Goal: Task Accomplishment & Management: Manage account settings

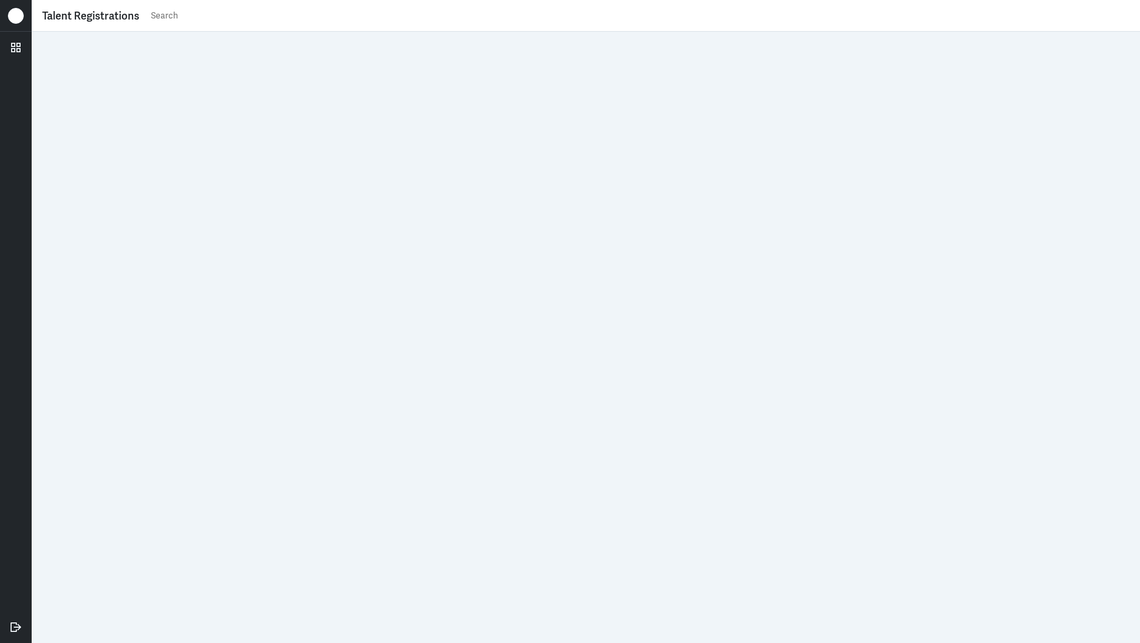
click at [573, 14] on input "text" at bounding box center [640, 16] width 980 height 16
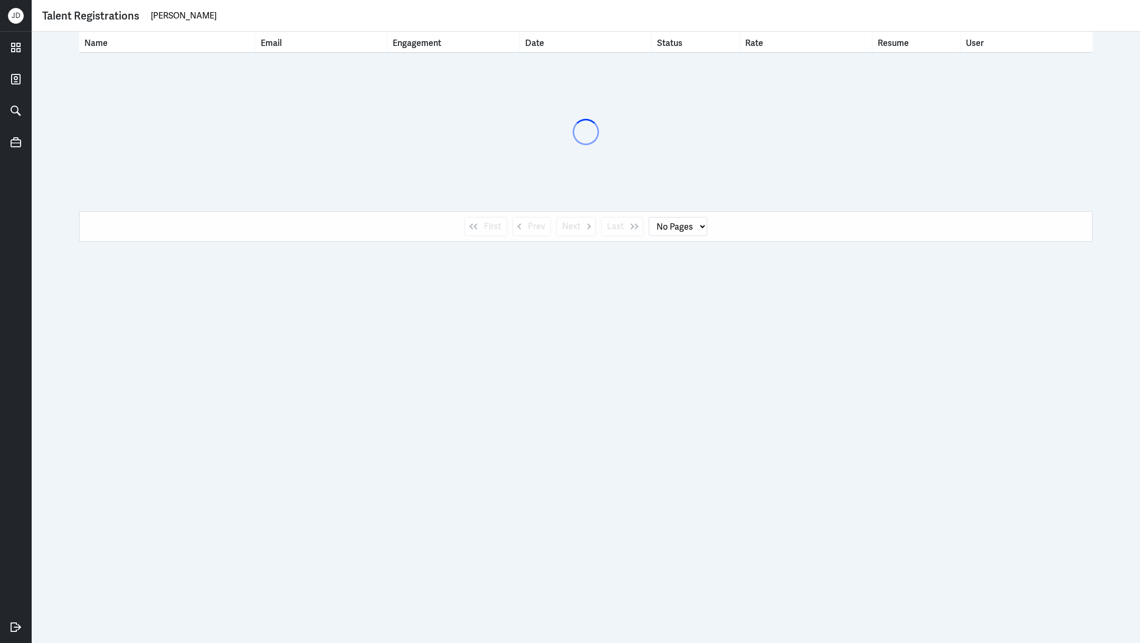
type input "angelita"
select select "1"
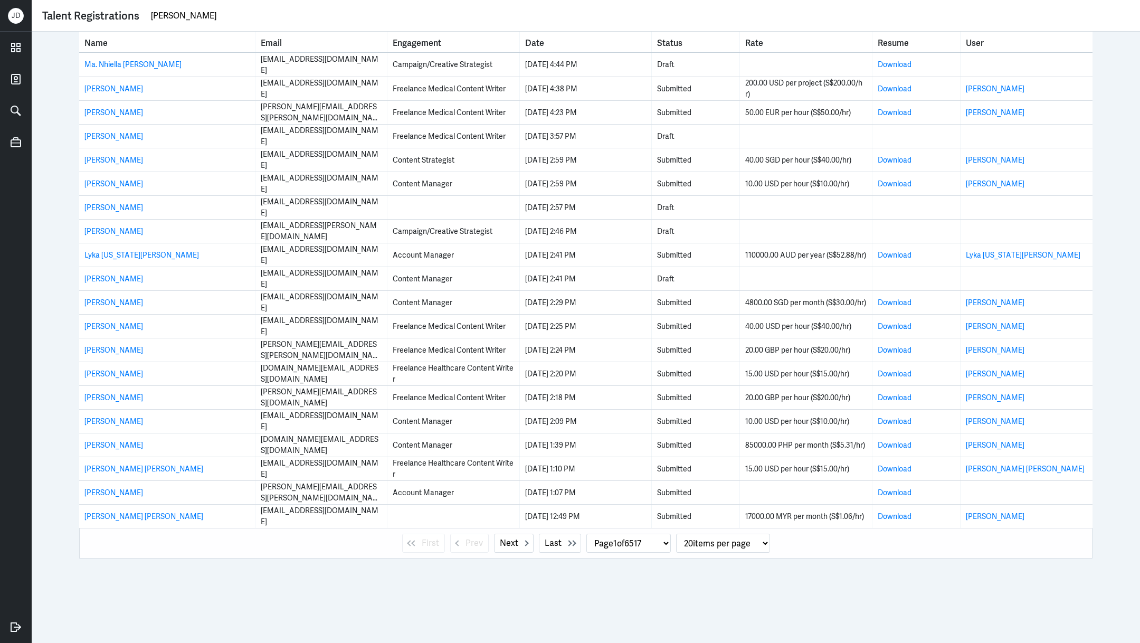
drag, startPoint x: 206, startPoint y: 21, endPoint x: 93, endPoint y: 4, distance: 113.7
click at [93, 4] on div "Talent Registrations angelita" at bounding box center [586, 16] width 1109 height 32
paste input "mercedangelita@gmail.com"
type input "mercedangelita@gmail.com"
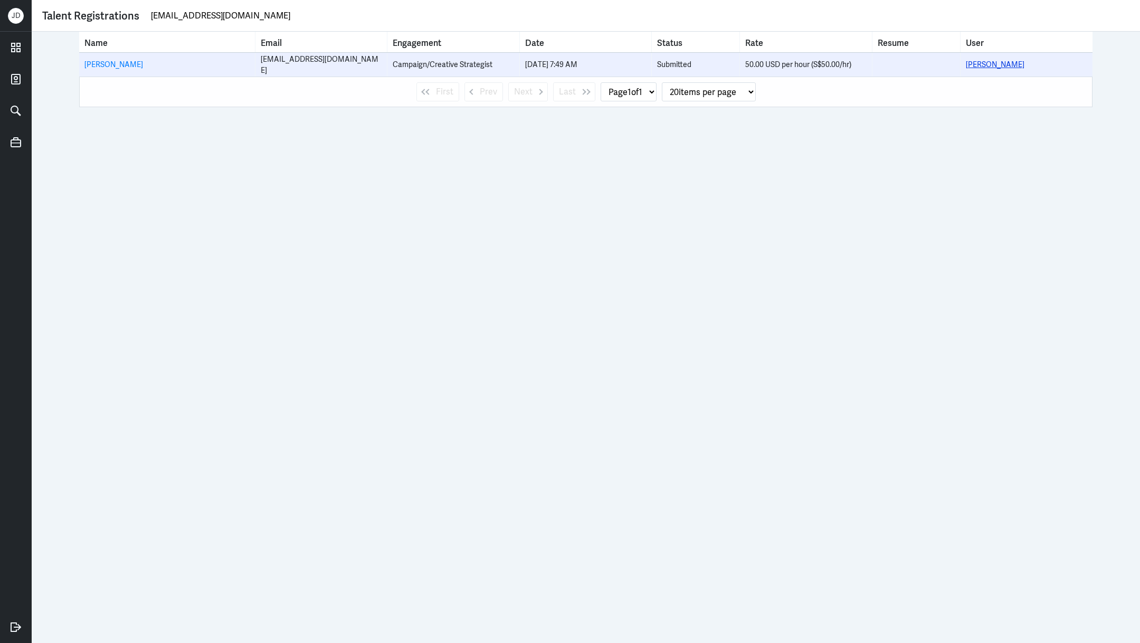
click at [998, 65] on link "Maria Angelita Merced" at bounding box center [995, 65] width 59 height 10
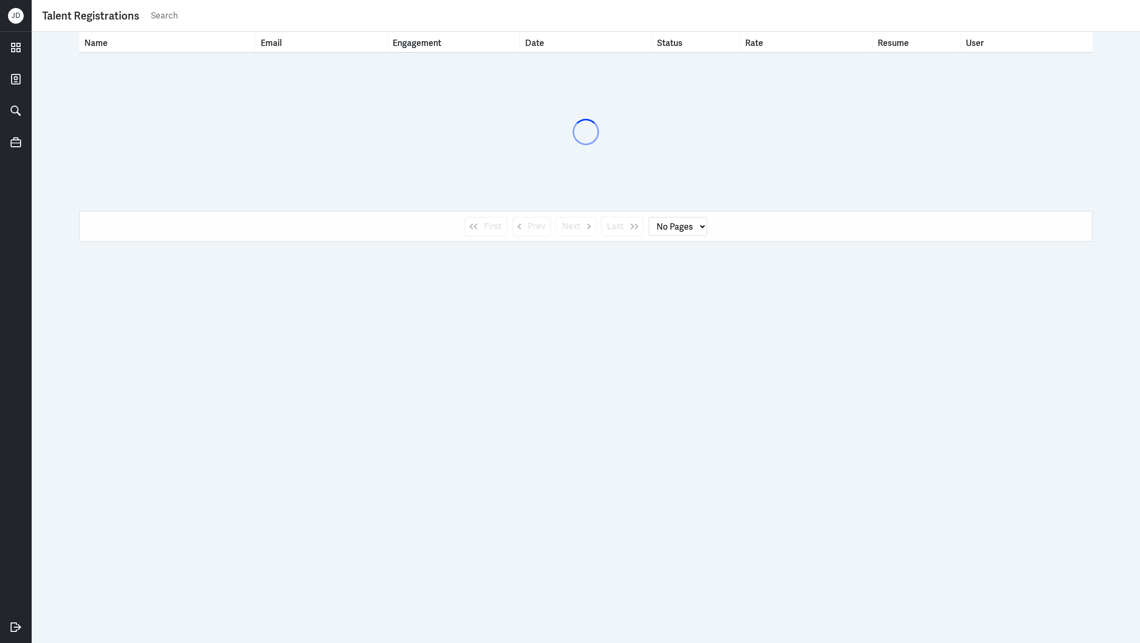
select select "1"
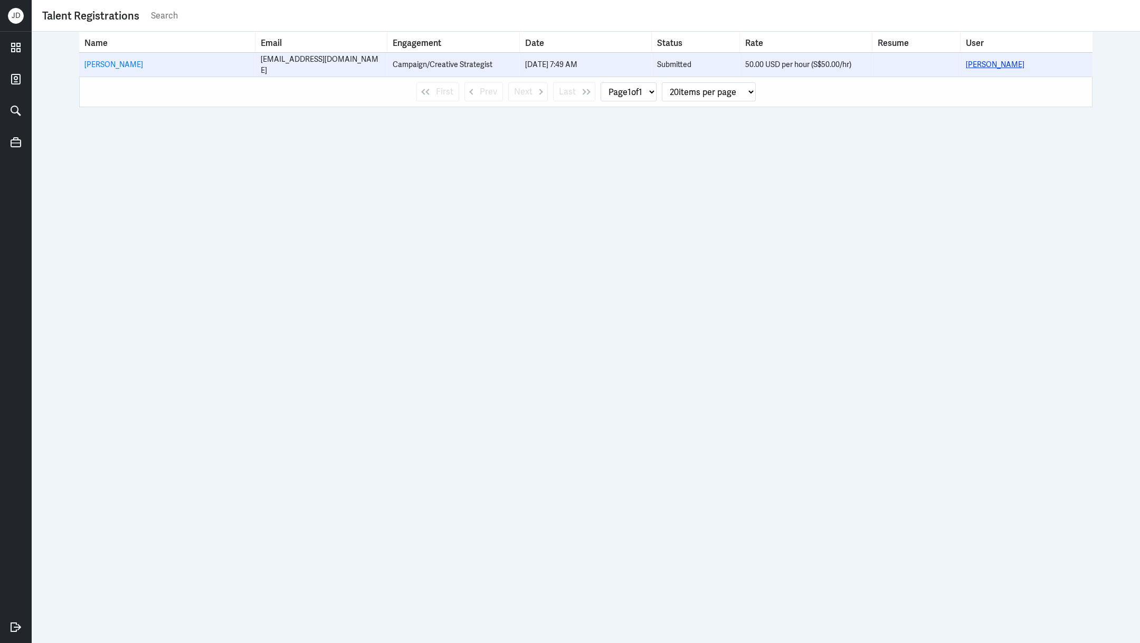
click at [1000, 61] on link "Maria Angelita Merced" at bounding box center [995, 65] width 59 height 10
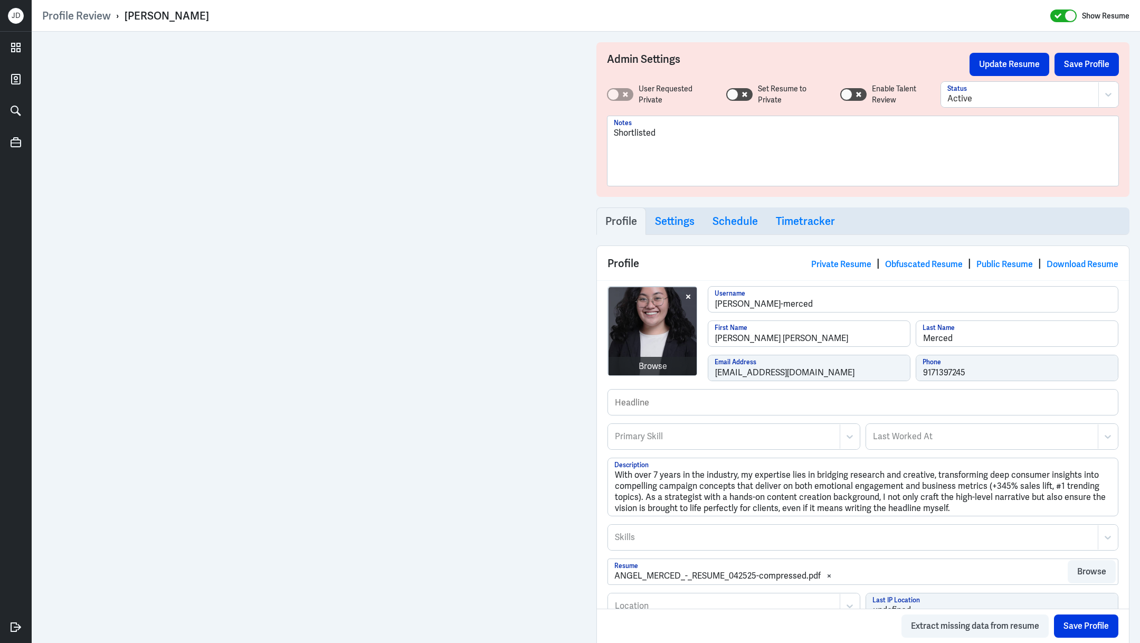
click at [732, 160] on div "Shortlisted" at bounding box center [863, 155] width 498 height 57
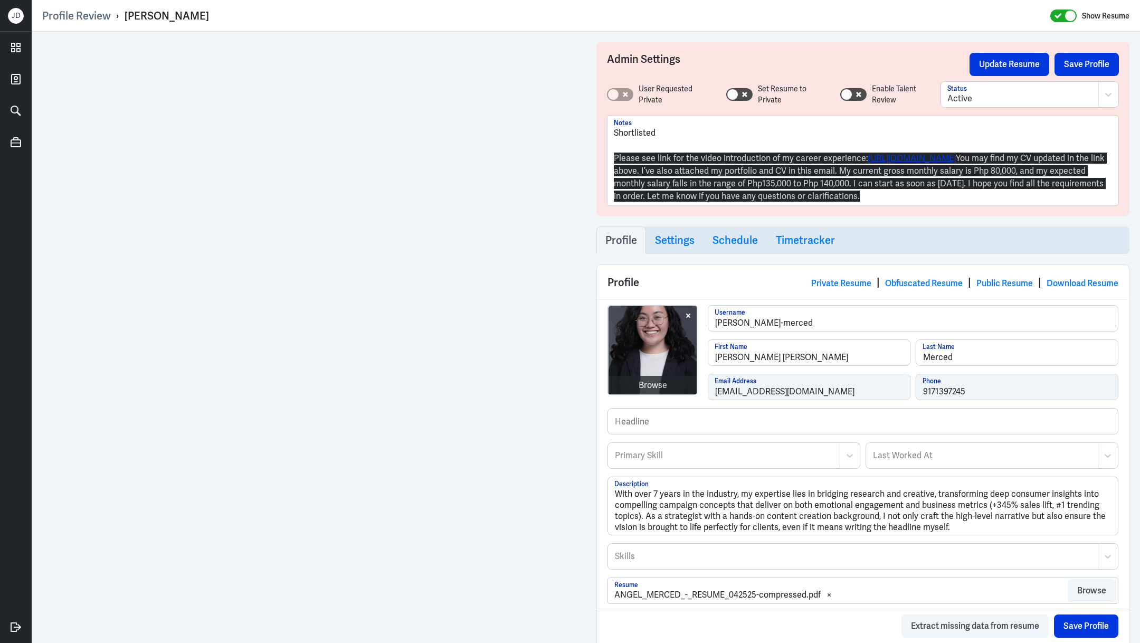
drag, startPoint x: 923, startPoint y: 209, endPoint x: 590, endPoint y: 159, distance: 336.8
drag, startPoint x: 919, startPoint y: 215, endPoint x: 596, endPoint y: 155, distance: 328.1
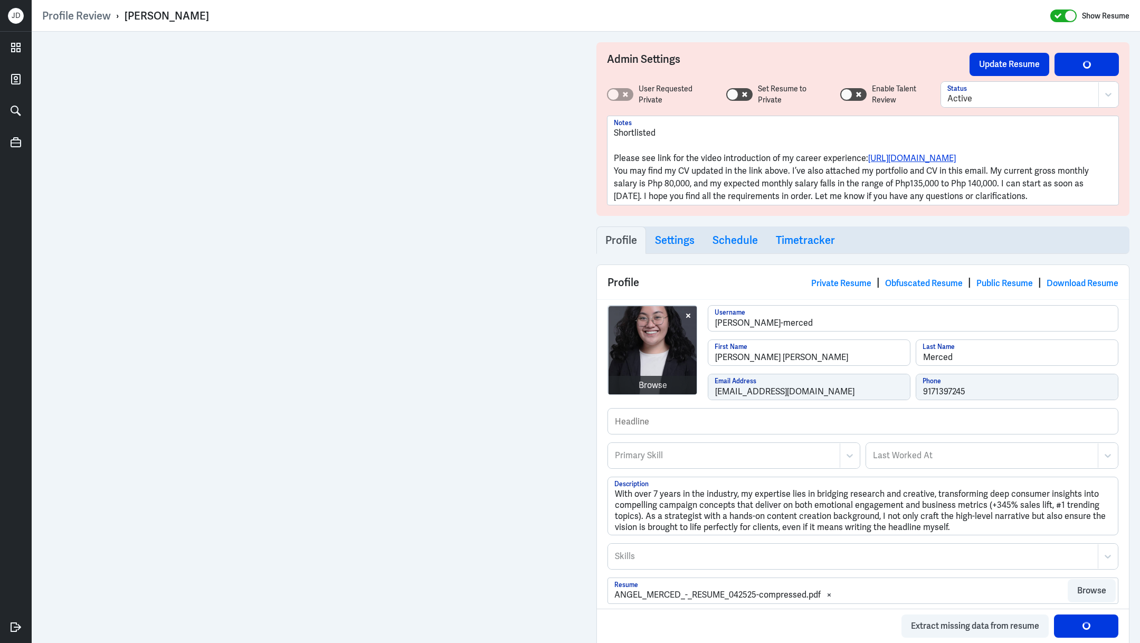
click at [614, 182] on p "You may find my CV updated in the link above. I’ve also attached my portfolio a…" at bounding box center [863, 184] width 498 height 38
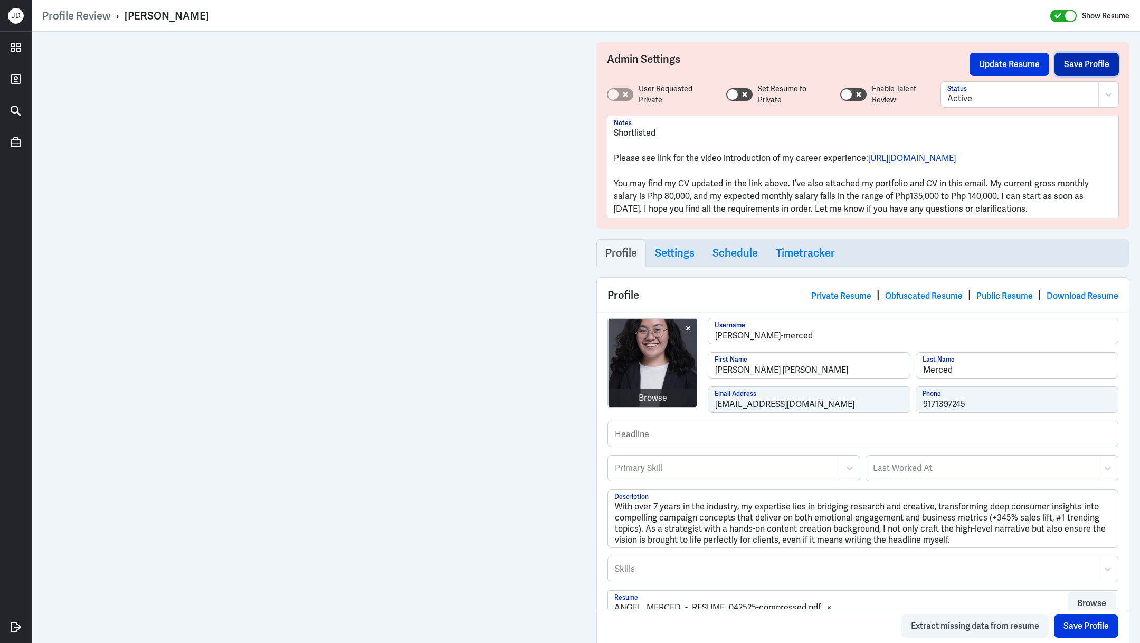
click at [1078, 60] on button "Save Profile" at bounding box center [1087, 64] width 64 height 23
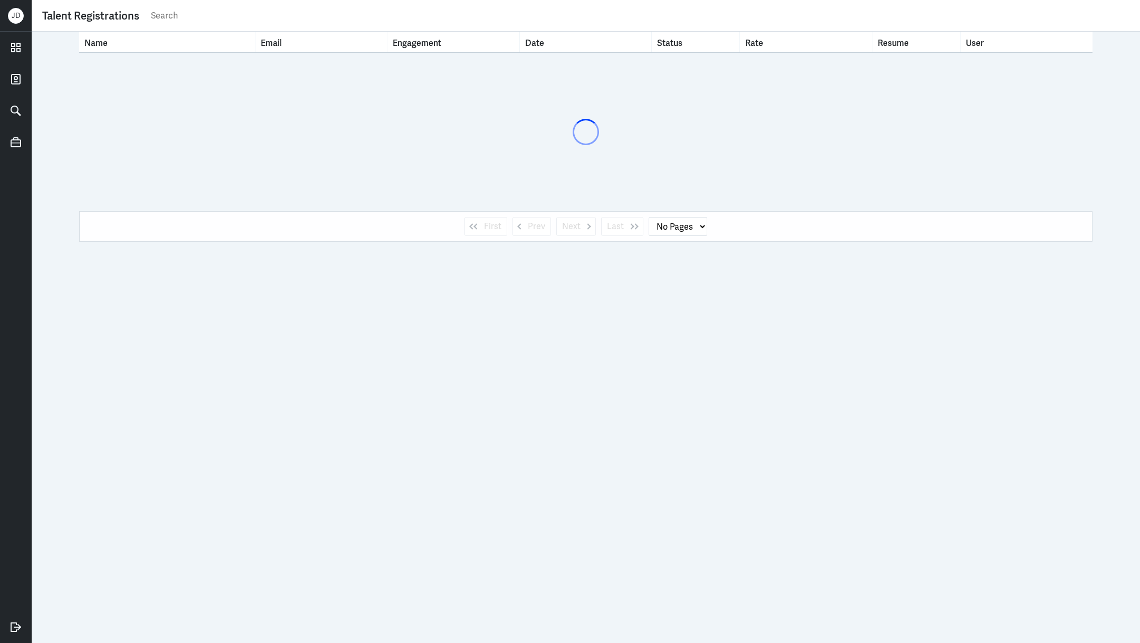
select select "1"
click at [491, 25] on div "Talent Registrations" at bounding box center [585, 15] width 1087 height 21
select select "1"
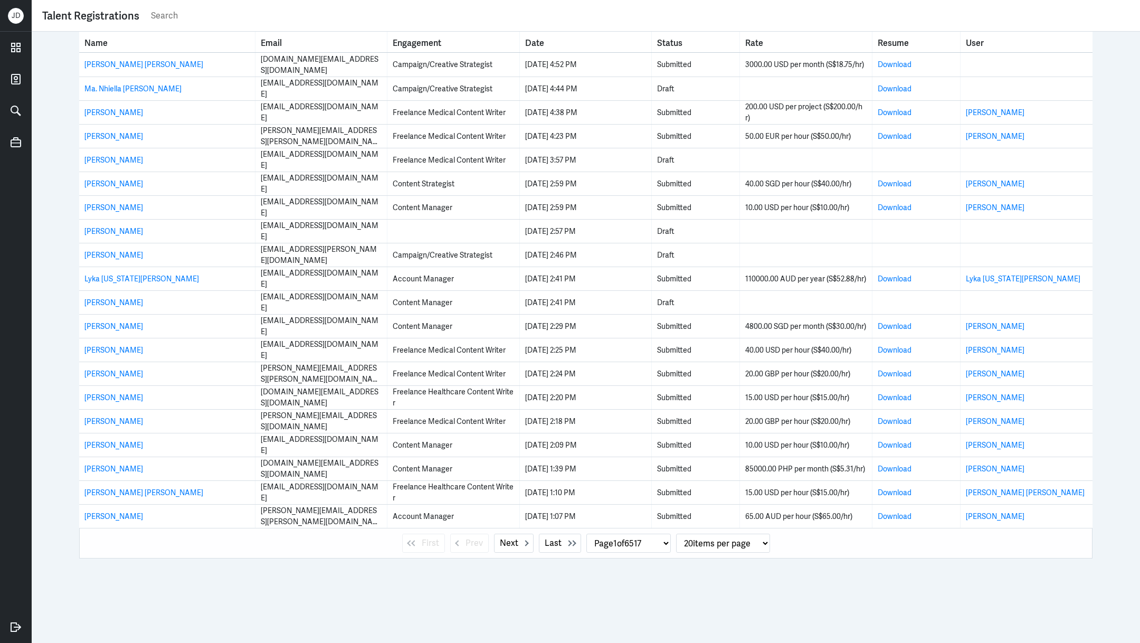
click at [491, 25] on div "Talent Registrations" at bounding box center [585, 15] width 1087 height 21
click at [475, 22] on input "text" at bounding box center [640, 16] width 980 height 16
type input "trizzy"
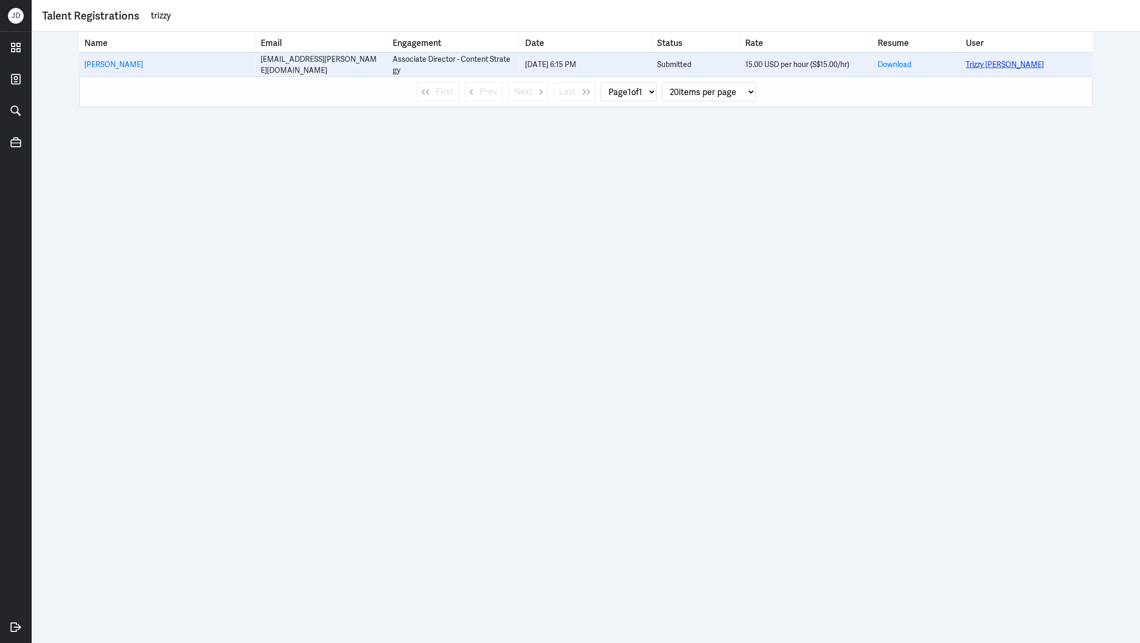
click at [1000, 63] on link "Trizzy [PERSON_NAME]" at bounding box center [1005, 65] width 78 height 10
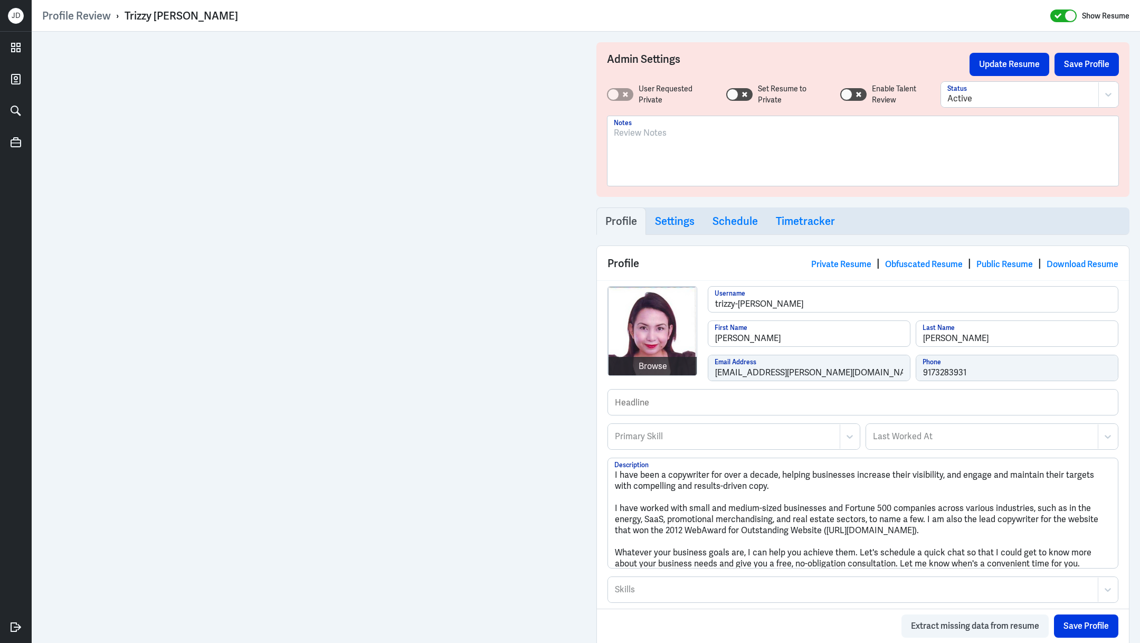
click at [694, 160] on div at bounding box center [863, 155] width 498 height 57
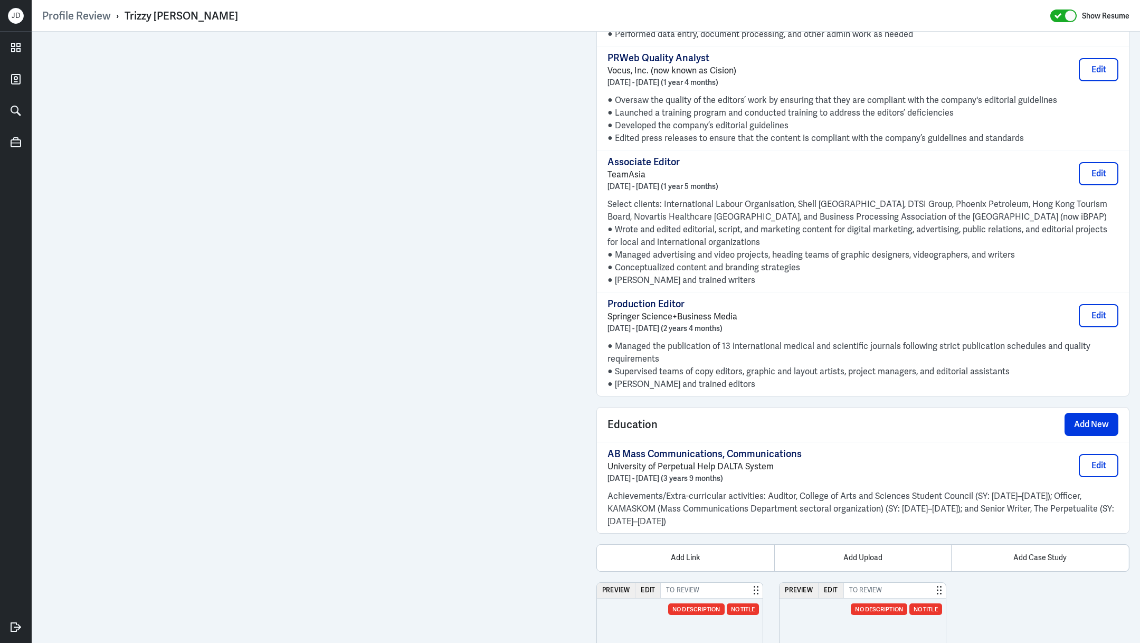
scroll to position [1335, 0]
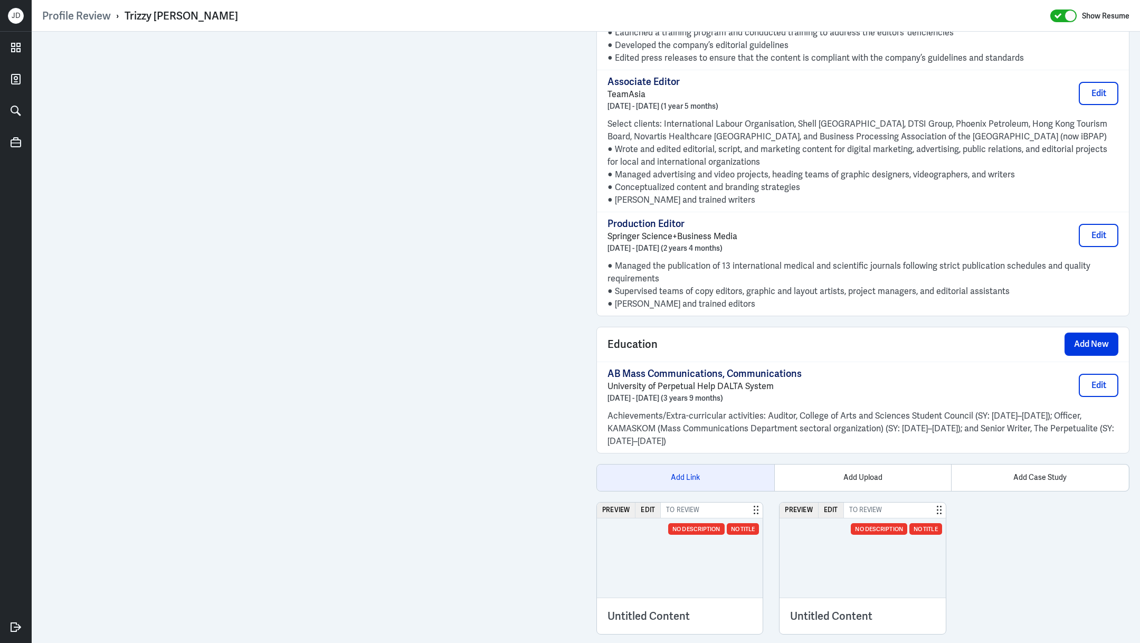
click at [678, 465] on div "Add Link" at bounding box center [685, 478] width 177 height 26
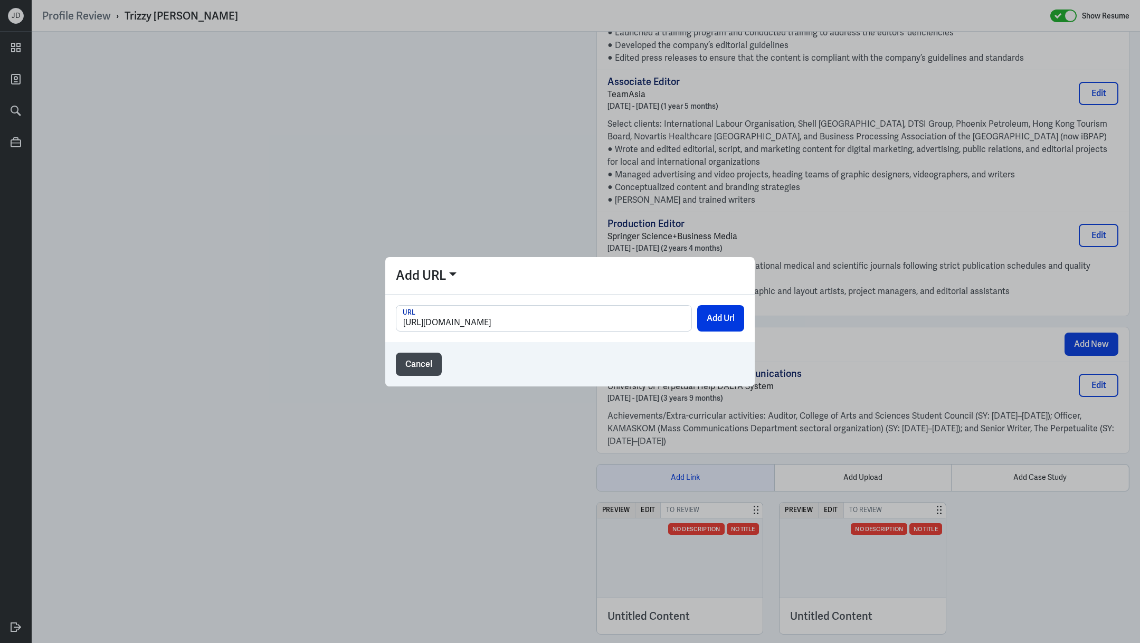
scroll to position [0, 150]
type input "https://www.loom.com/share/c41b85abe6b04410b3e1abc2d31d702b?sid=4c1baf39-b86b-4…"
click at [715, 303] on div "https://www.loom.com/share/c41b85abe6b04410b3e1abc2d31d702b?sid=4c1baf39-b86b-4…" at bounding box center [570, 319] width 370 height 48
click at [715, 316] on button "Add Url" at bounding box center [720, 318] width 47 height 26
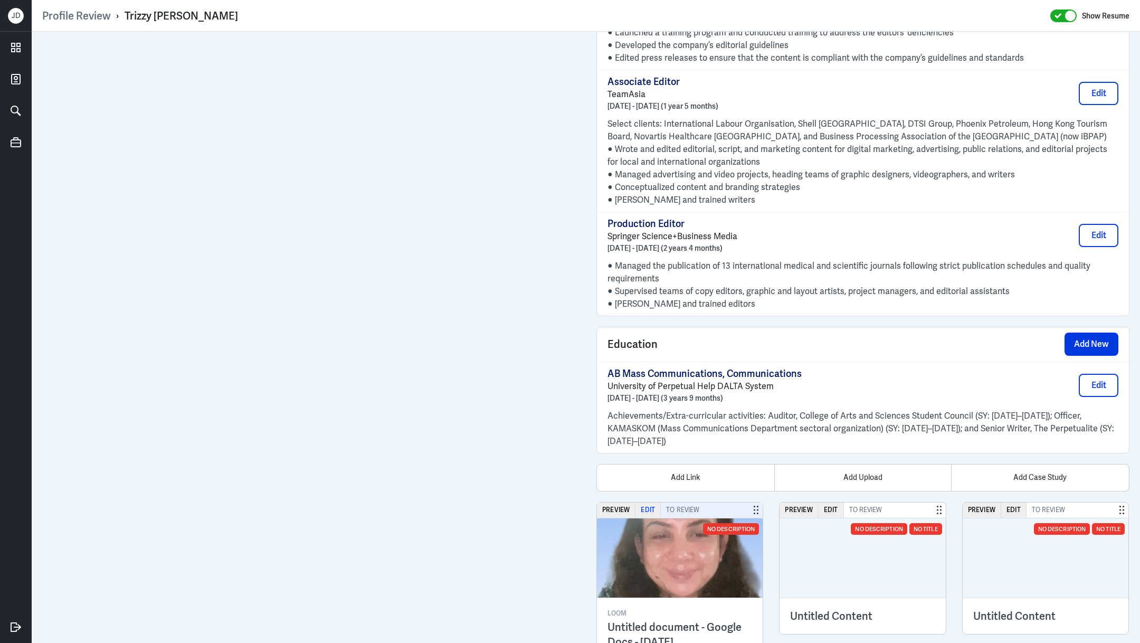
click at [650, 503] on button "Edit" at bounding box center [648, 510] width 25 height 15
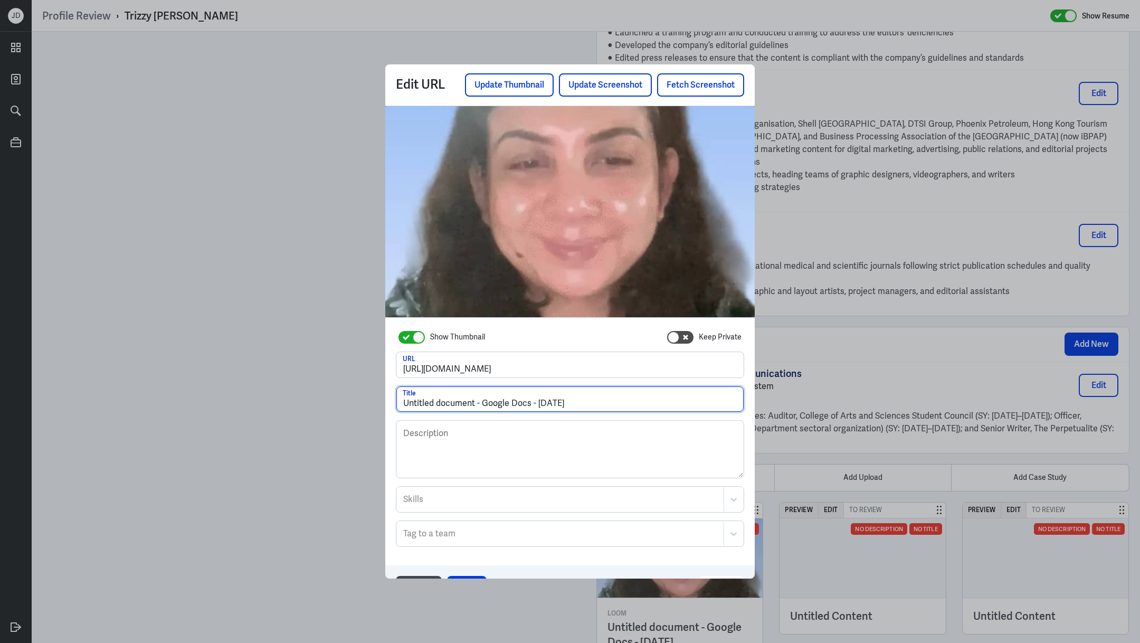
drag, startPoint x: 611, startPoint y: 396, endPoint x: 639, endPoint y: 409, distance: 30.5
click at [639, 409] on input "Untitled document - Google Docs - 13 August 2025" at bounding box center [569, 398] width 347 height 25
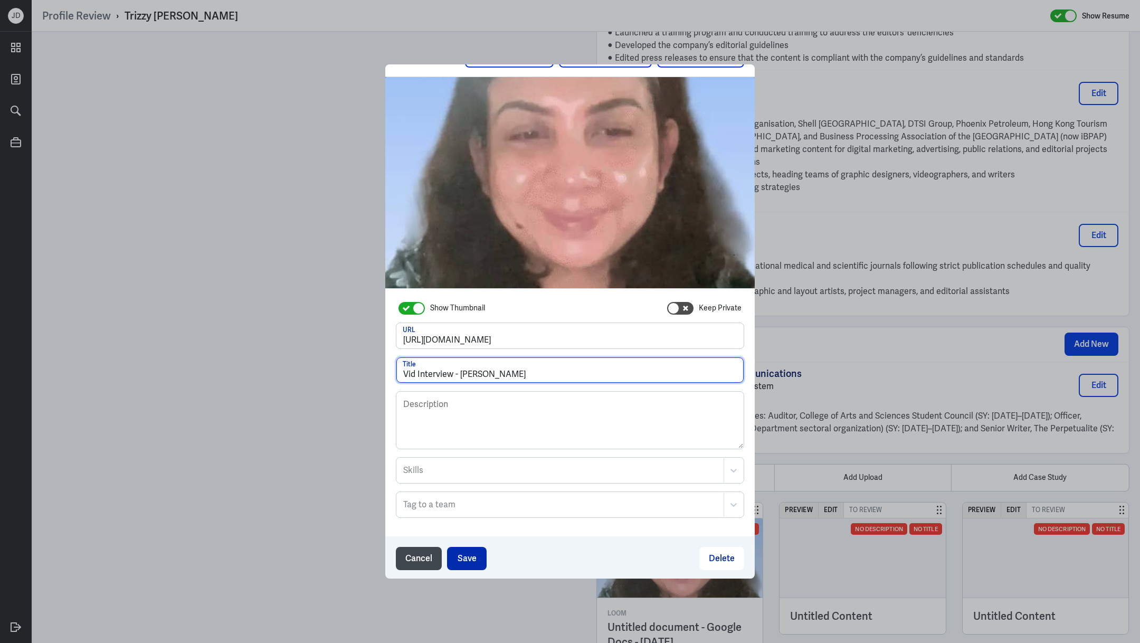
type input "Vid Interview - [PERSON_NAME]"
click at [468, 552] on button "Save" at bounding box center [467, 558] width 40 height 23
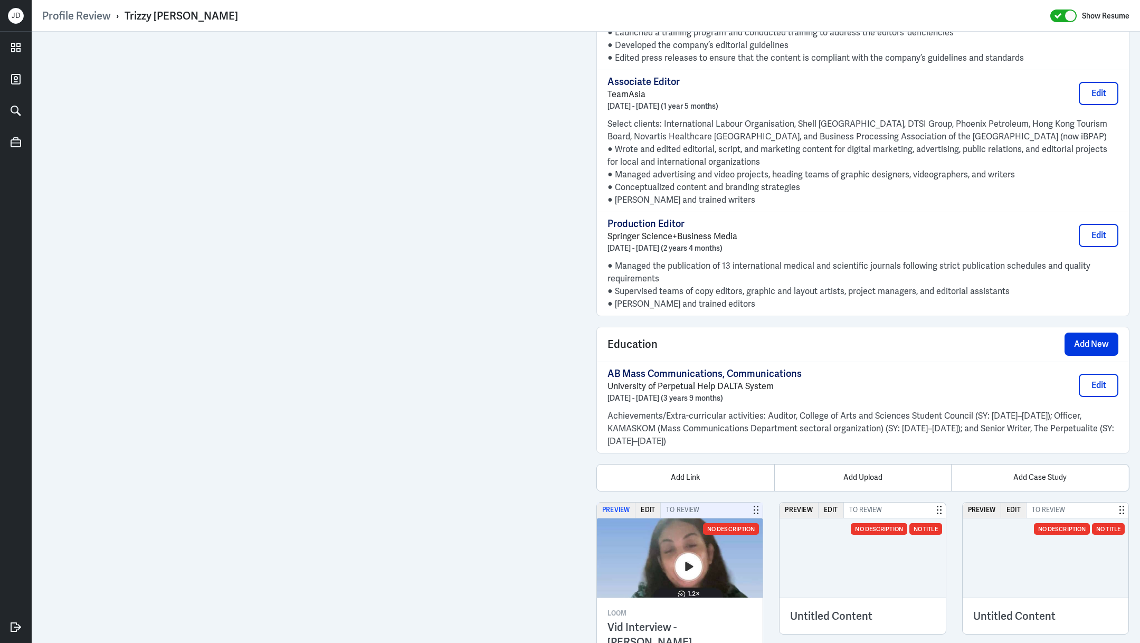
click at [617, 503] on button "Preview" at bounding box center [616, 510] width 39 height 15
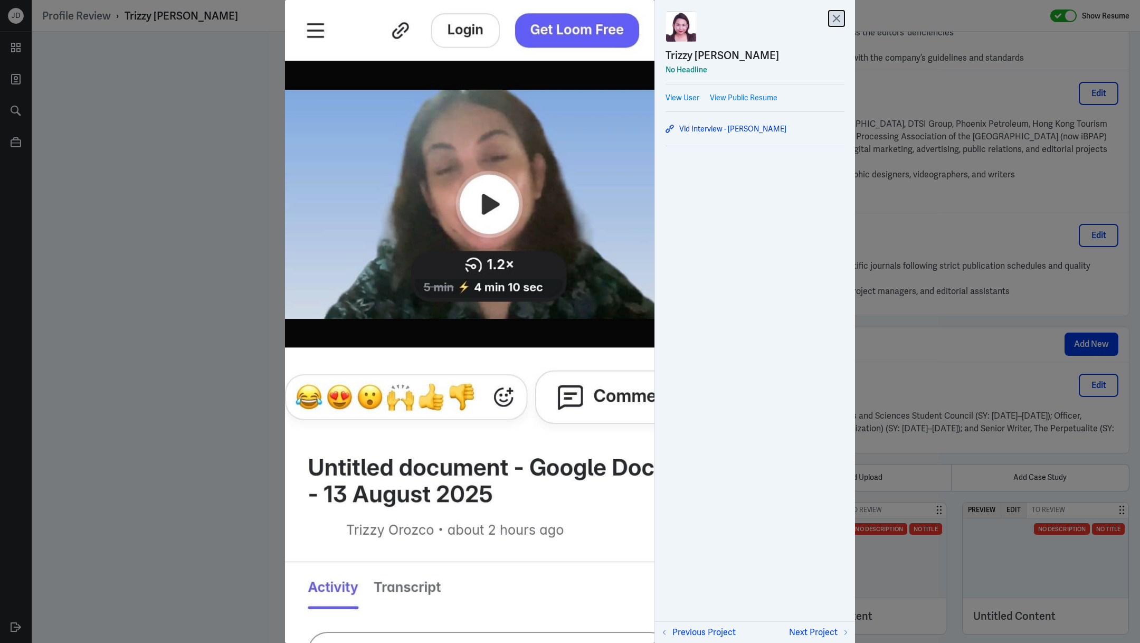
click at [840, 18] on icon at bounding box center [837, 19] width 16 height 16
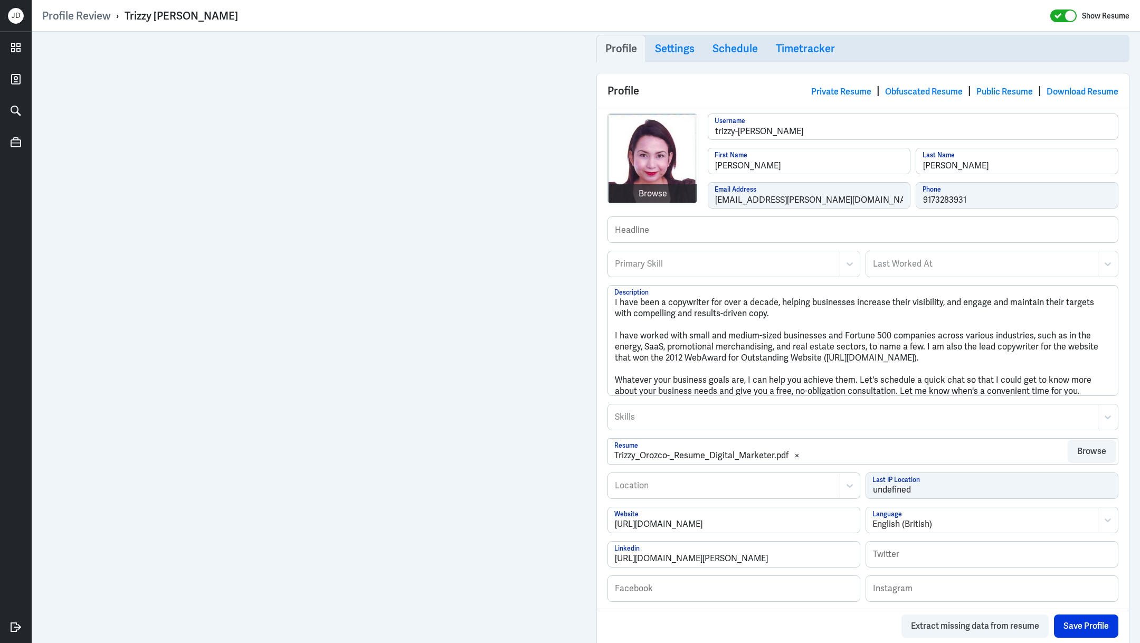
scroll to position [0, 0]
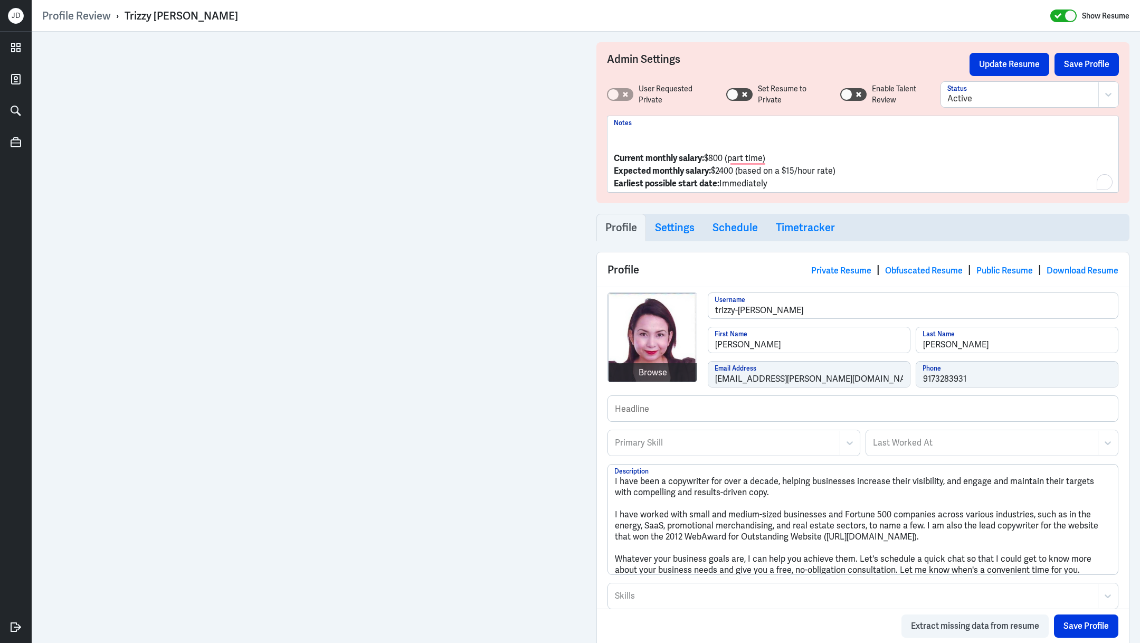
click at [848, 166] on p "Expected monthly salary: $2400 (based on a $15/hour rate)" at bounding box center [863, 171] width 498 height 13
click at [797, 154] on p "Current monthly salary: $800 (part time)" at bounding box center [863, 158] width 498 height 13
click at [646, 130] on p "To enrich screen reader interactions, please activate Accessibility in Grammarl…" at bounding box center [863, 133] width 498 height 13
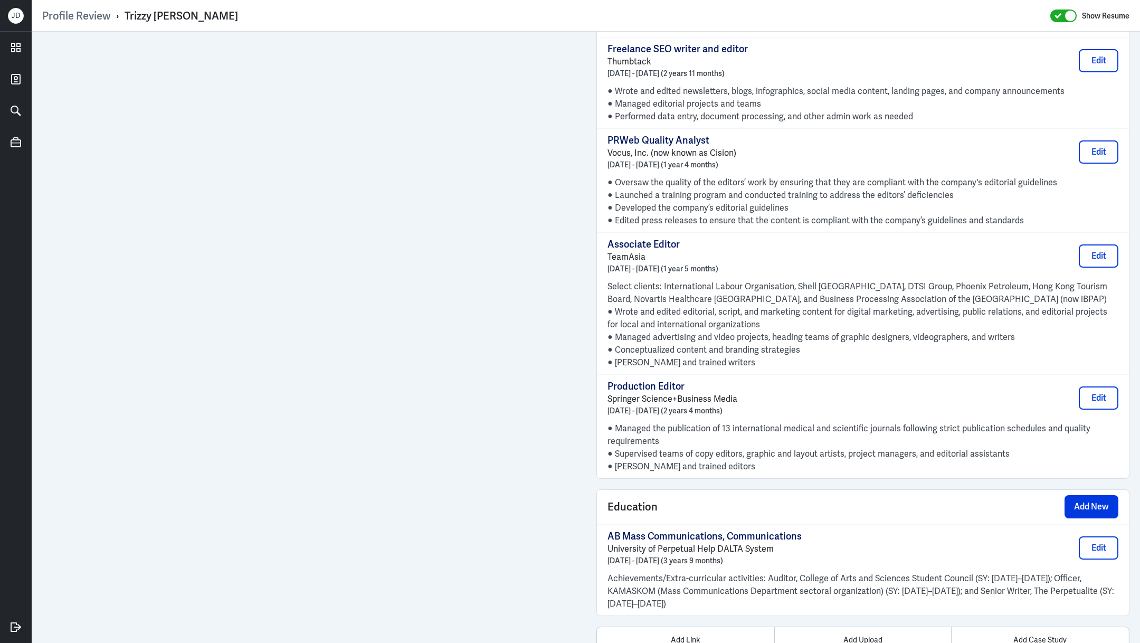
scroll to position [1172, 0]
